Goal: Navigation & Orientation: Find specific page/section

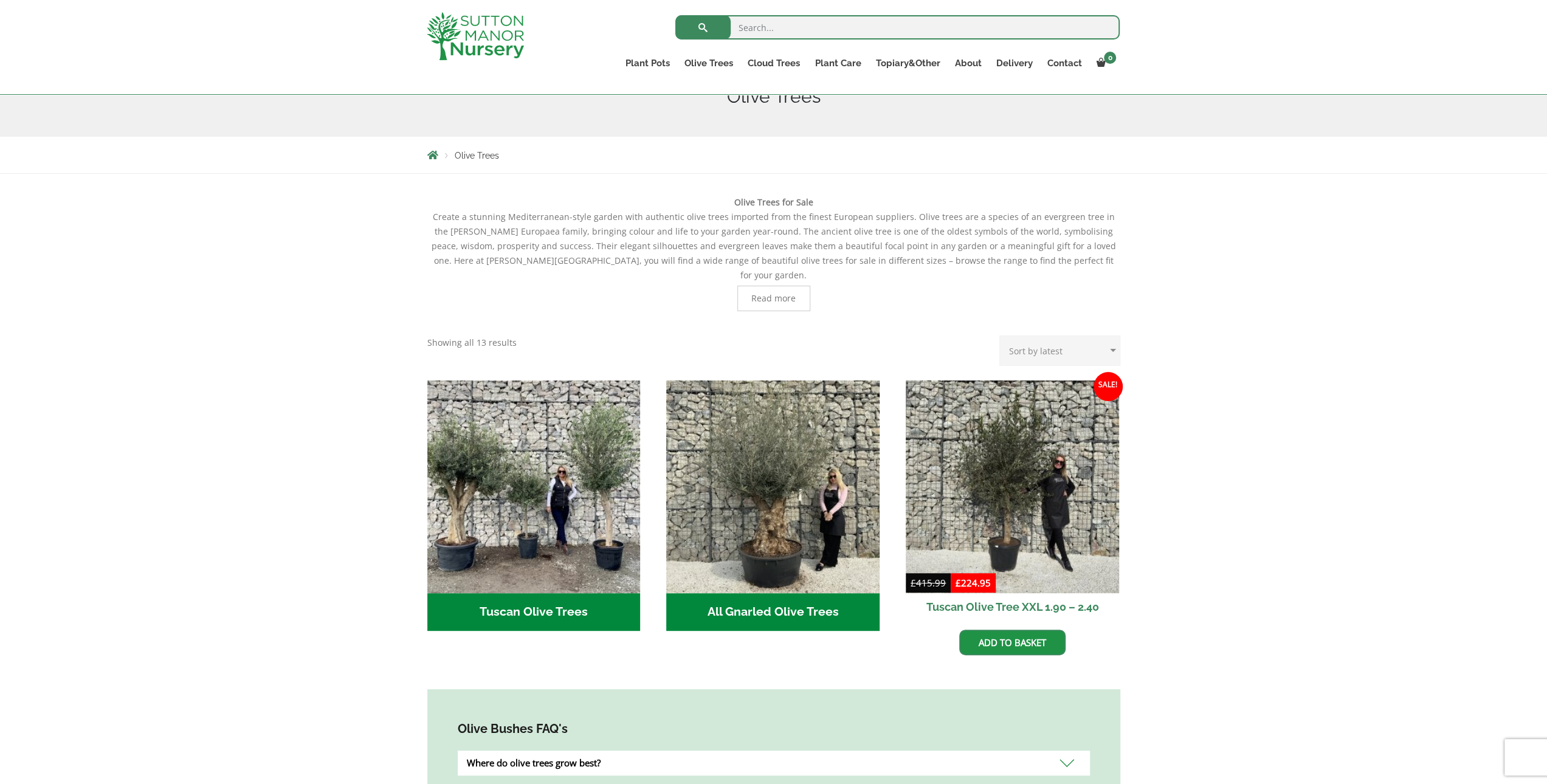
scroll to position [61, 0]
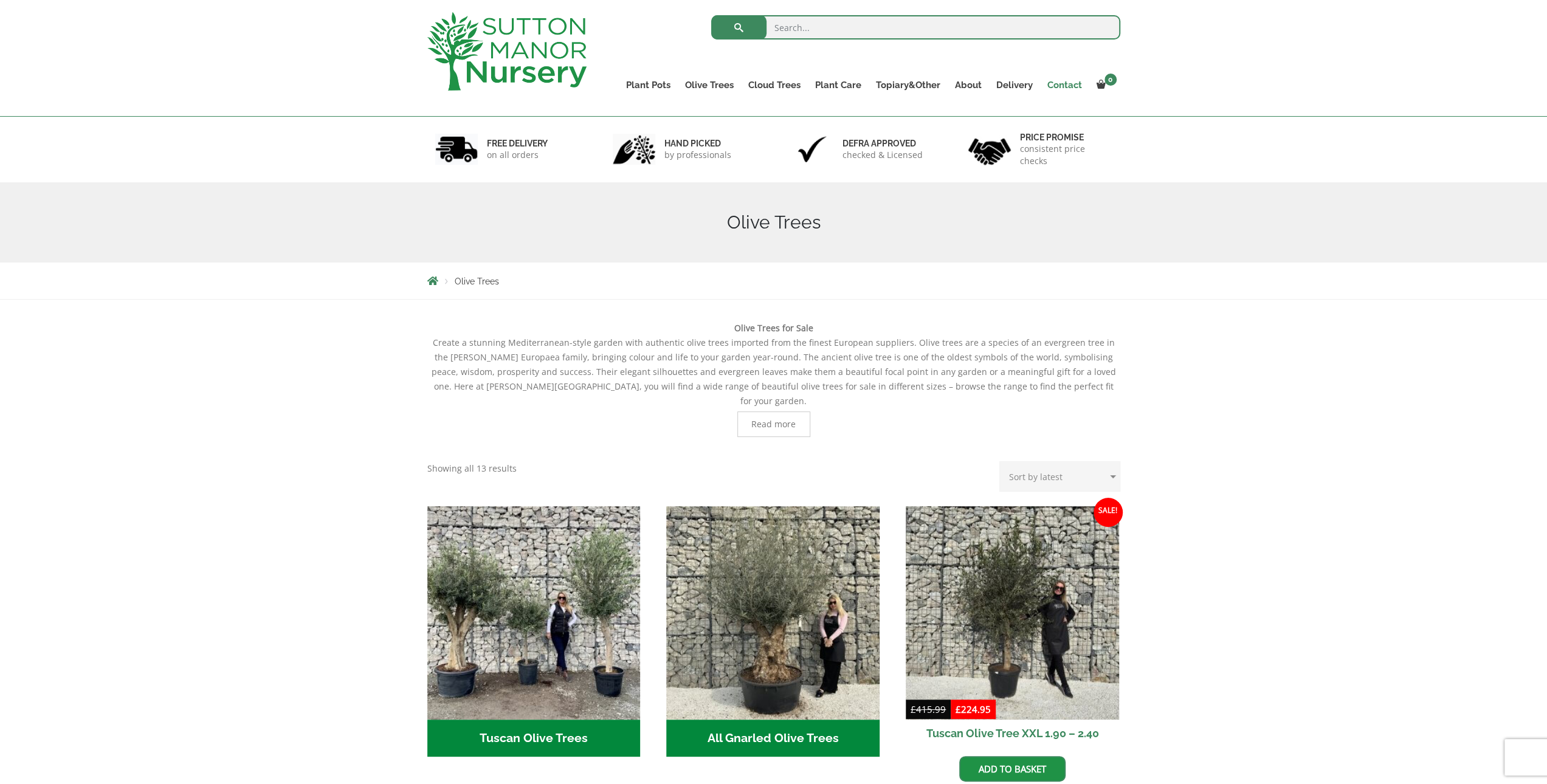
click at [1066, 84] on link "Contact" at bounding box center [1064, 85] width 50 height 17
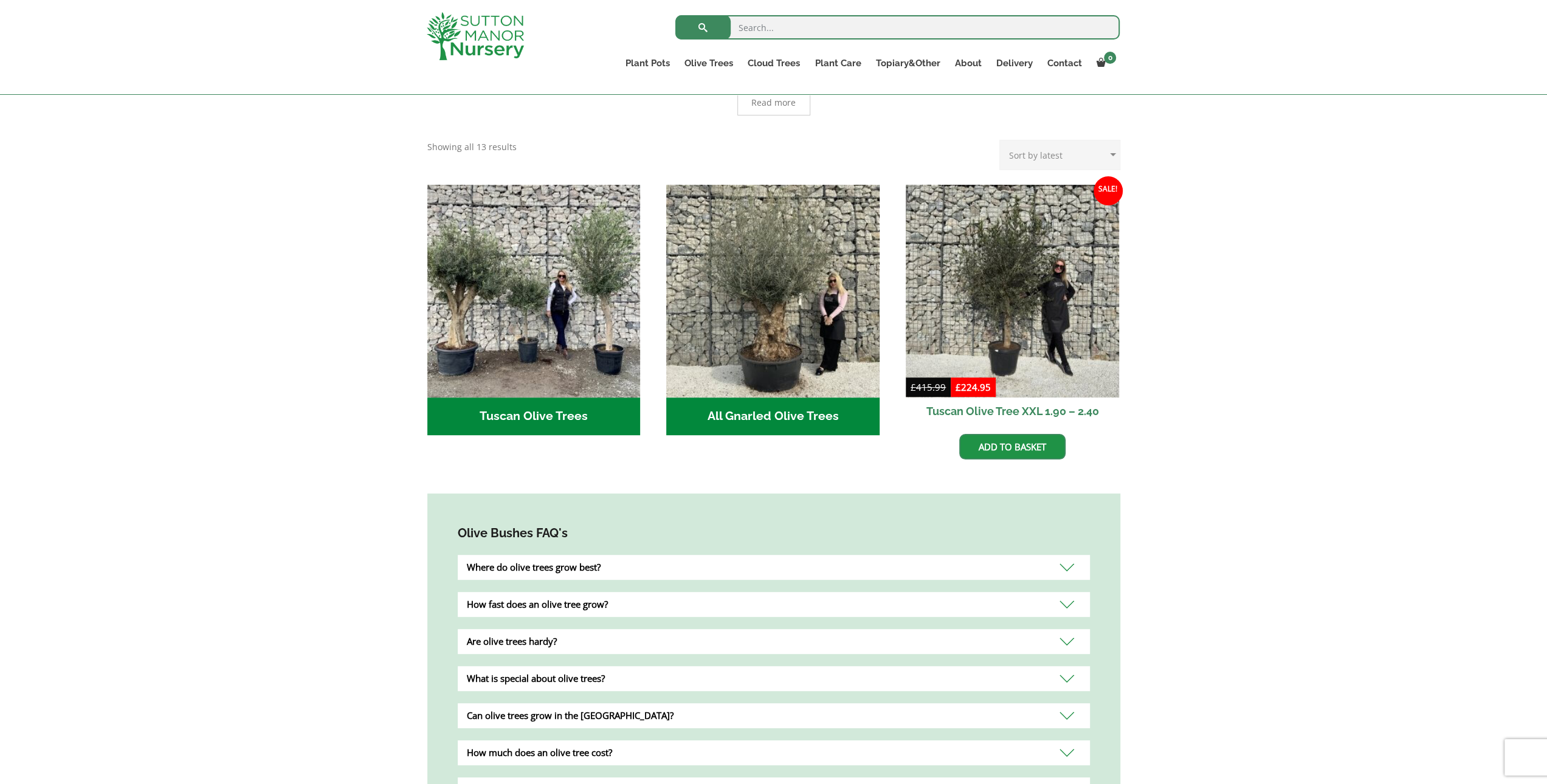
scroll to position [364, 0]
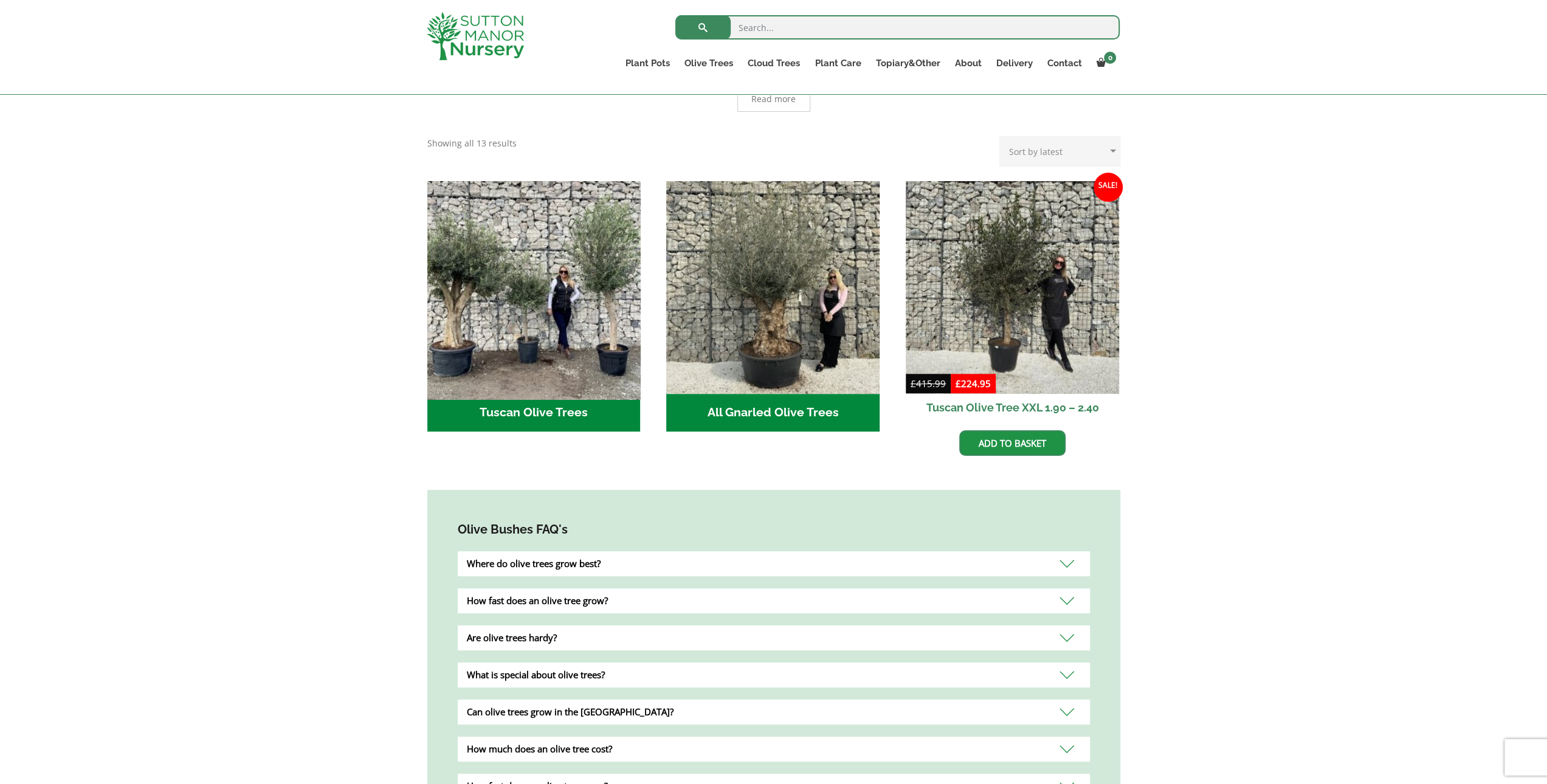
click at [518, 290] on img "Visit product category Tuscan Olive Trees" at bounding box center [534, 287] width 224 height 224
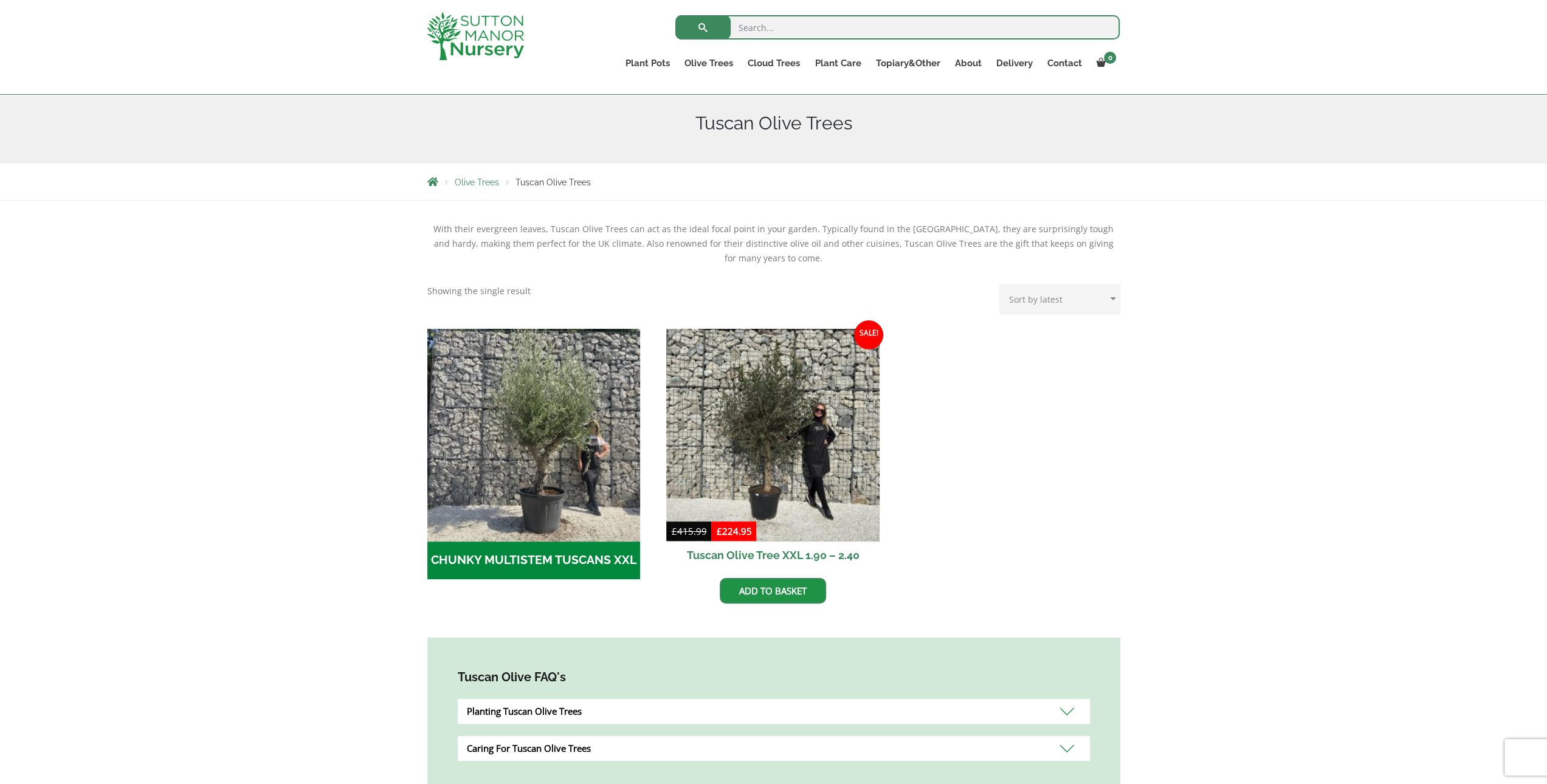
scroll to position [183, 0]
